Goal: Information Seeking & Learning: Learn about a topic

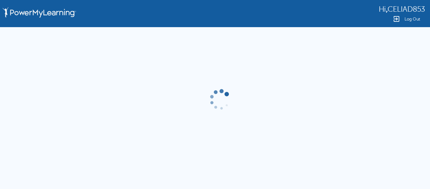
scroll to position [11, 0]
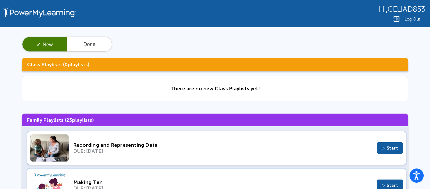
click at [67, 149] on img at bounding box center [49, 147] width 38 height 27
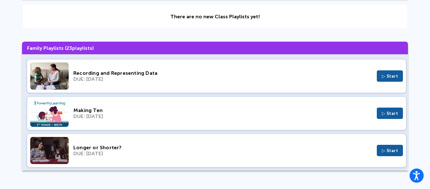
scroll to position [71, 0]
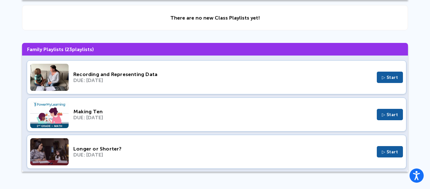
click at [113, 158] on div "Longer or Shorter? DUE: Jun 23, 2024 ▷ Start" at bounding box center [217, 152] width 380 height 34
click at [61, 146] on img at bounding box center [49, 151] width 38 height 27
click at [54, 153] on img at bounding box center [49, 151] width 38 height 27
click at [76, 79] on div "DUE: Oct 9, 2025" at bounding box center [222, 80] width 299 height 6
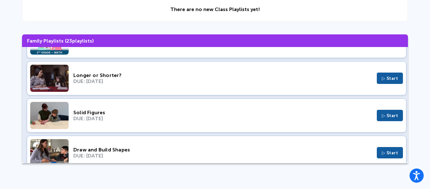
scroll to position [0, 0]
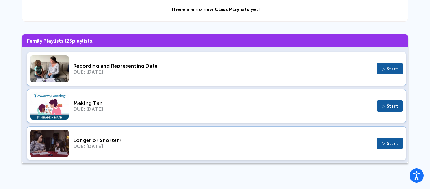
click at [41, 141] on img at bounding box center [49, 142] width 38 height 27
click at [63, 107] on img at bounding box center [49, 105] width 38 height 27
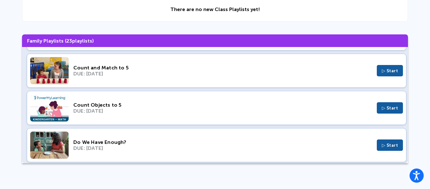
scroll to position [740, 0]
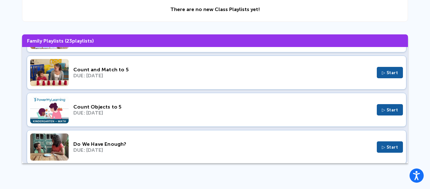
click at [83, 78] on div "DUE: Dec 10, 2023" at bounding box center [222, 75] width 299 height 6
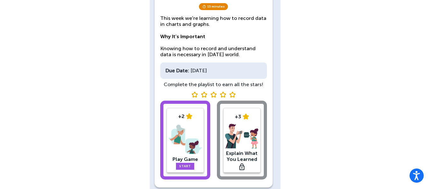
scroll to position [86, 0]
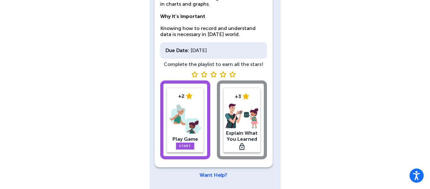
click at [185, 114] on img at bounding box center [186, 119] width 34 height 33
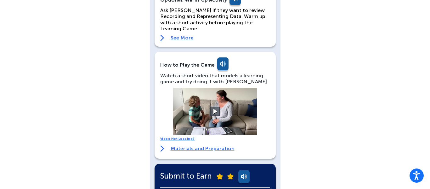
scroll to position [62, 0]
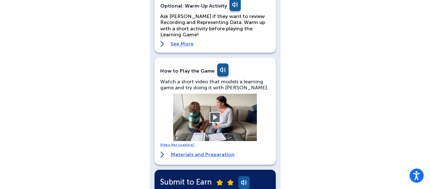
click at [218, 112] on button at bounding box center [215, 117] width 11 height 11
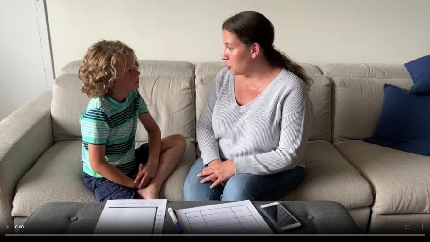
click at [274, 103] on video at bounding box center [215, 121] width 430 height 242
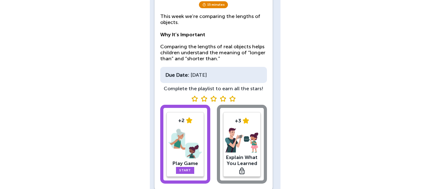
scroll to position [68, 0]
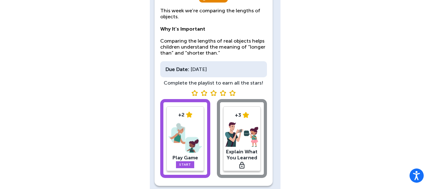
click at [192, 138] on img at bounding box center [186, 137] width 34 height 33
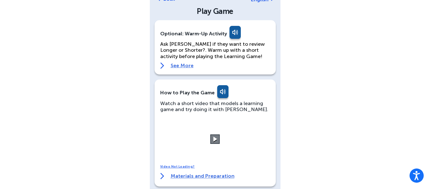
scroll to position [36, 0]
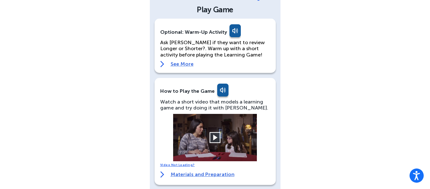
click at [210, 134] on button at bounding box center [215, 137] width 11 height 11
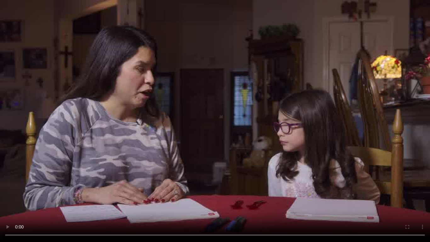
click at [0, 188] on video at bounding box center [215, 121] width 430 height 242
click at [2, 188] on video at bounding box center [215, 121] width 430 height 242
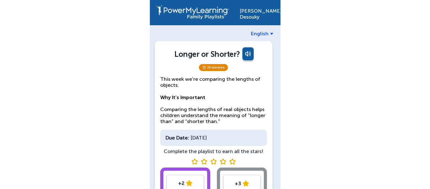
click at [5, 187] on div "Celia Desouky English Longer or Shorter? 15 minutes This week we’re comparing t…" at bounding box center [215, 138] width 430 height 276
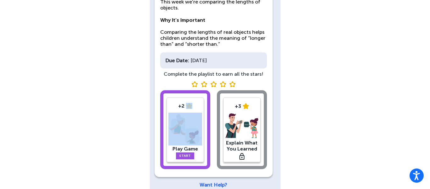
scroll to position [78, 0]
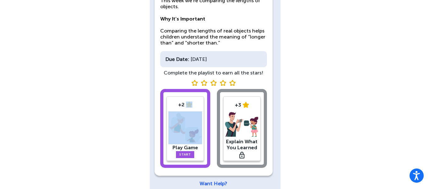
click at [190, 140] on img at bounding box center [186, 127] width 34 height 33
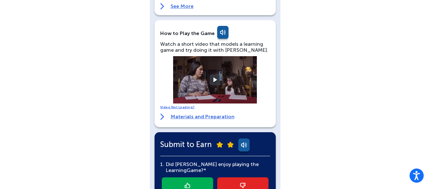
scroll to position [94, 0]
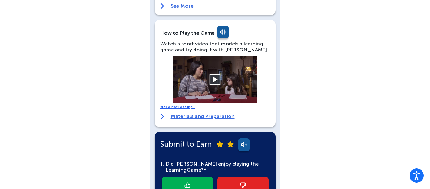
click at [216, 79] on button at bounding box center [215, 79] width 11 height 11
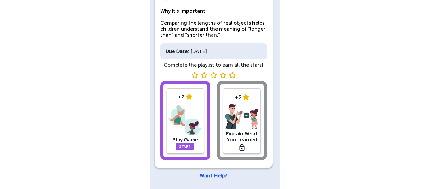
scroll to position [86, 0]
click at [180, 137] on div "Play Game" at bounding box center [186, 140] width 34 height 6
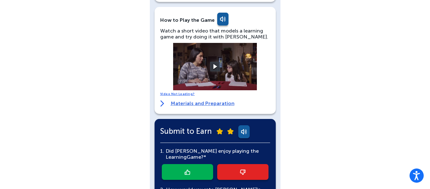
scroll to position [104, 0]
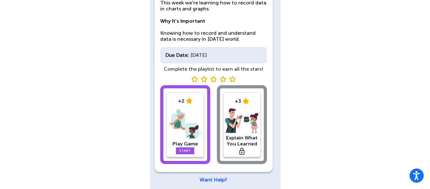
scroll to position [86, 0]
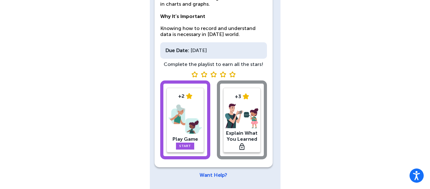
click at [187, 121] on img at bounding box center [186, 119] width 34 height 33
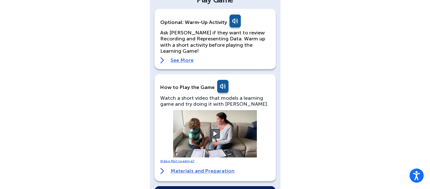
scroll to position [49, 0]
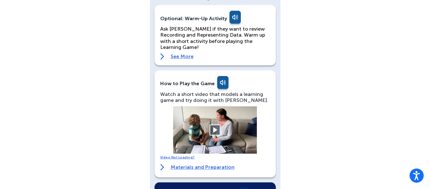
click at [216, 124] on button at bounding box center [215, 129] width 11 height 11
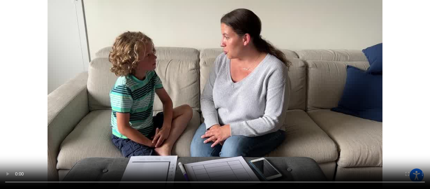
scroll to position [232, 0]
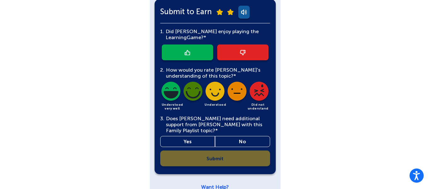
click at [201, 47] on link at bounding box center [187, 52] width 51 height 16
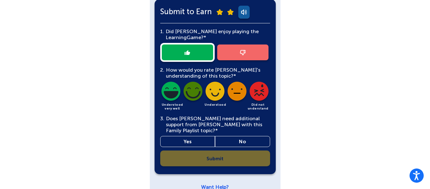
click at [201, 47] on div at bounding box center [215, 52] width 110 height 19
click at [174, 88] on img at bounding box center [170, 92] width 21 height 21
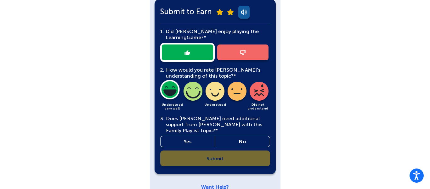
click at [233, 136] on link "No" at bounding box center [242, 141] width 55 height 11
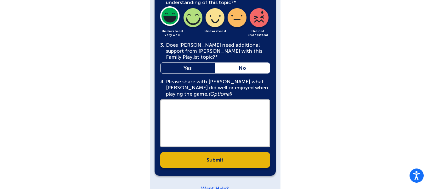
scroll to position [307, 0]
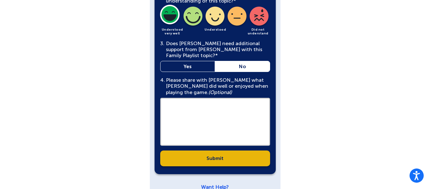
click at [209, 150] on link "Submit" at bounding box center [215, 158] width 110 height 16
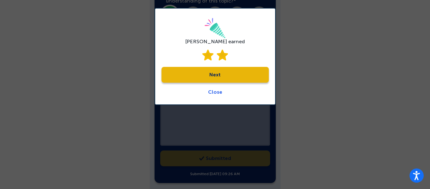
click at [226, 75] on link "Next" at bounding box center [215, 75] width 107 height 16
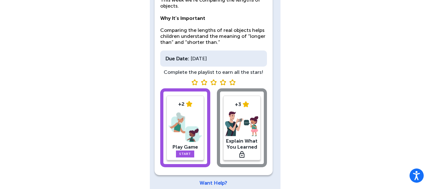
scroll to position [87, 0]
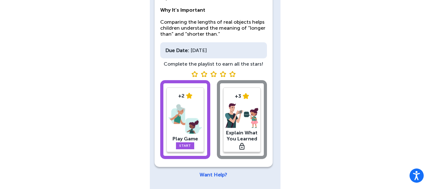
click at [176, 87] on div "+2 Play Game Start" at bounding box center [185, 119] width 37 height 65
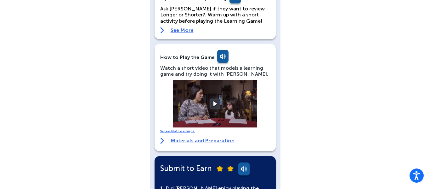
scroll to position [69, 0]
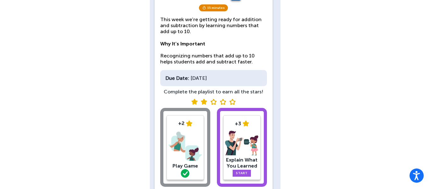
scroll to position [62, 0]
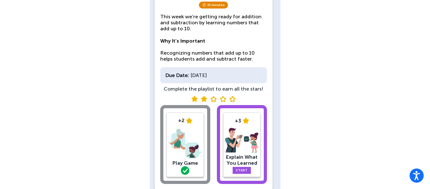
click at [238, 118] on div "+3" at bounding box center [242, 121] width 34 height 6
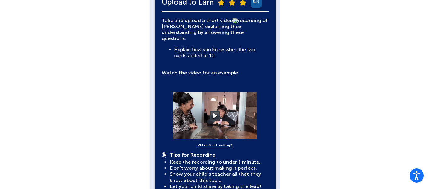
scroll to position [153, 0]
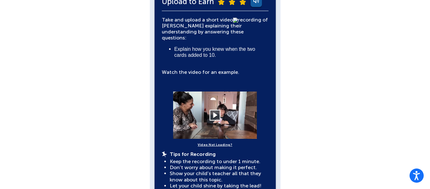
click at [217, 112] on button at bounding box center [215, 114] width 11 height 11
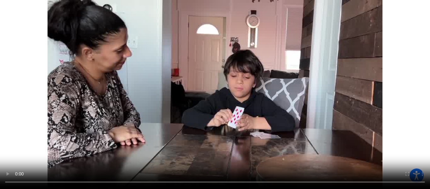
scroll to position [0, 0]
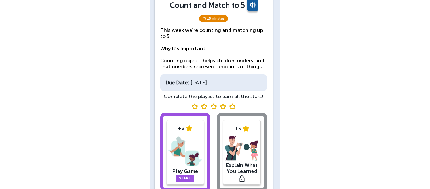
scroll to position [54, 0]
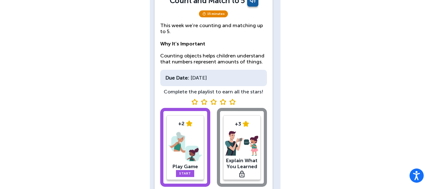
click at [186, 152] on img at bounding box center [186, 146] width 34 height 33
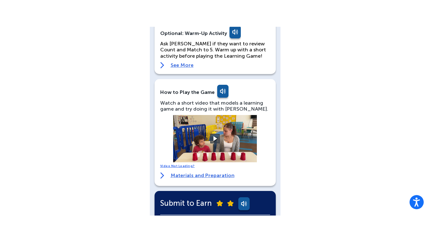
scroll to position [61, 0]
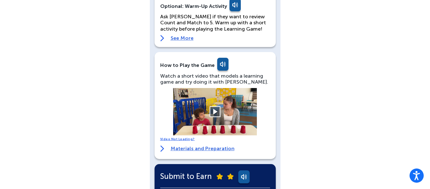
click at [216, 112] on button at bounding box center [215, 111] width 11 height 11
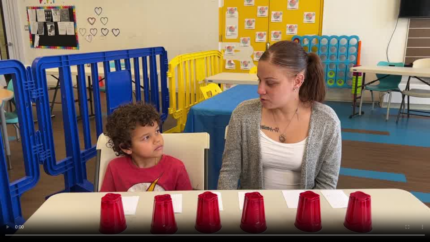
click at [241, 188] on video at bounding box center [215, 121] width 430 height 242
